Goal: Find specific page/section: Find specific page/section

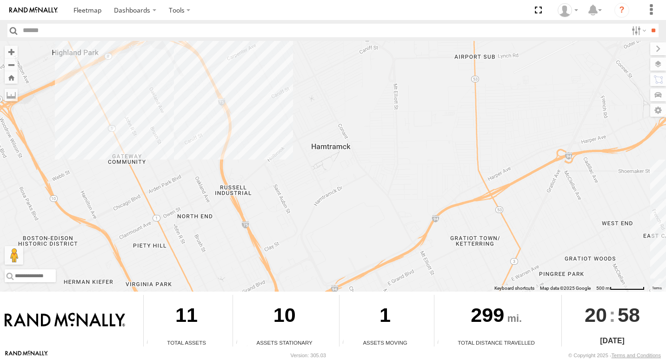
drag, startPoint x: 181, startPoint y: 69, endPoint x: 203, endPoint y: 132, distance: 66.0
click at [203, 132] on div "8845 8851 8847" at bounding box center [333, 166] width 666 height 251
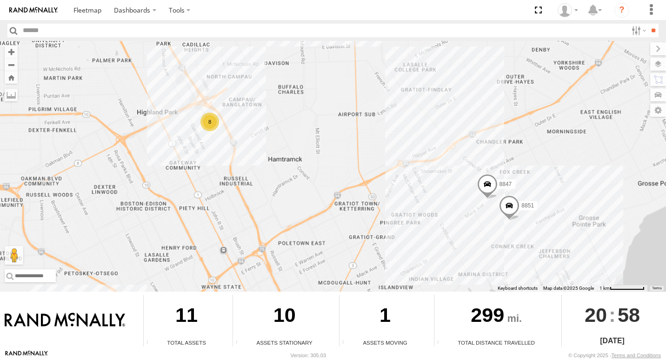
drag, startPoint x: 211, startPoint y: 63, endPoint x: 225, endPoint y: 119, distance: 58.0
click at [225, 119] on div "8845 8851 8847 8" at bounding box center [333, 166] width 666 height 251
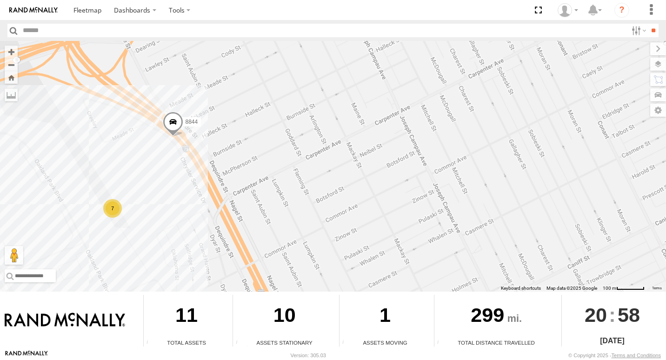
drag, startPoint x: 130, startPoint y: 95, endPoint x: 161, endPoint y: 189, distance: 98.8
click at [161, 189] on div "8845 8851 8847 8844 7" at bounding box center [333, 166] width 666 height 251
